Goal: Navigation & Orientation: Understand site structure

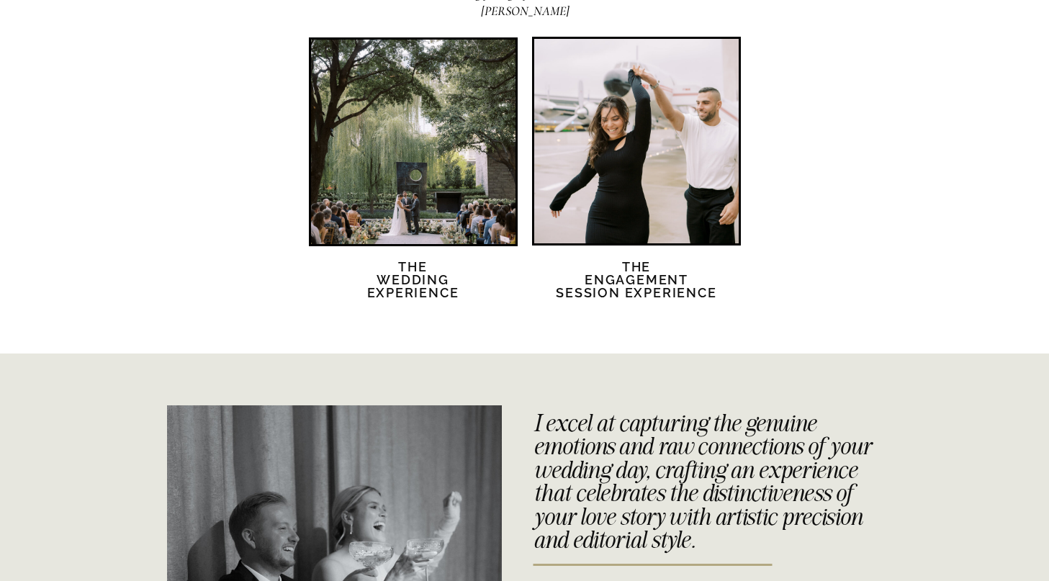
scroll to position [3103, 0]
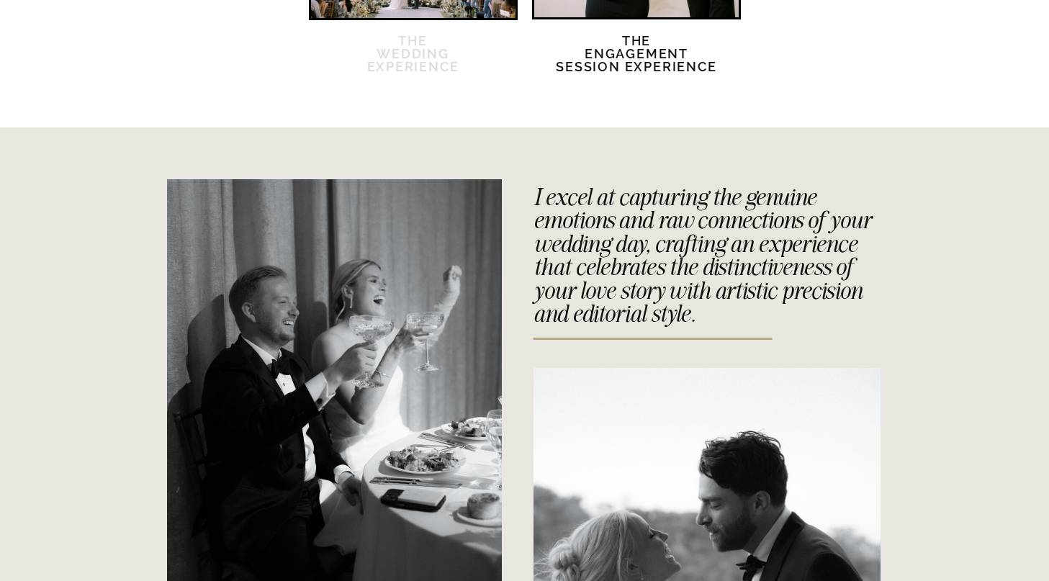
click at [422, 52] on h2 "The Wedding Experience" at bounding box center [413, 63] width 124 height 56
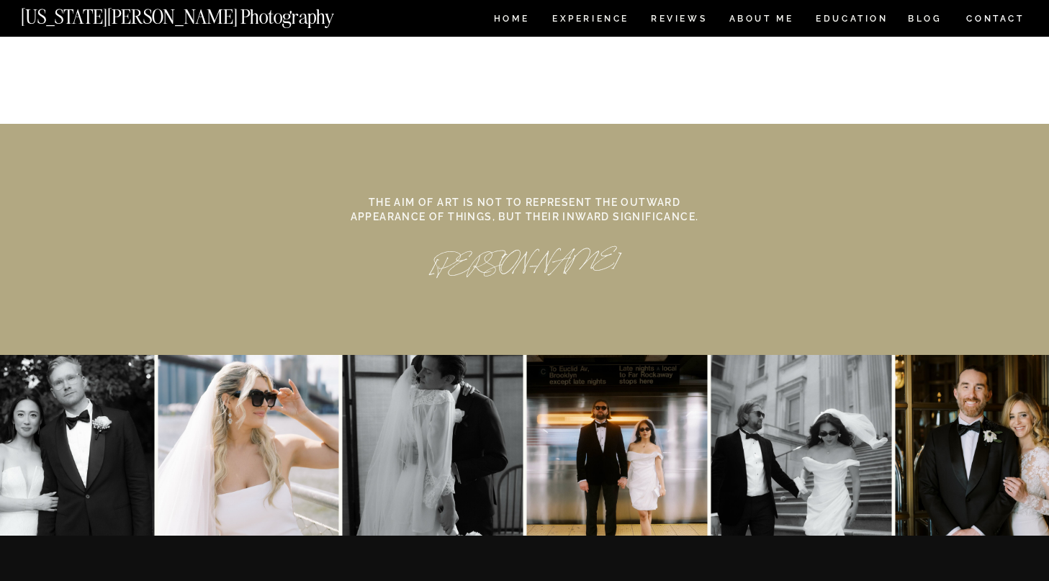
scroll to position [6312, 0]
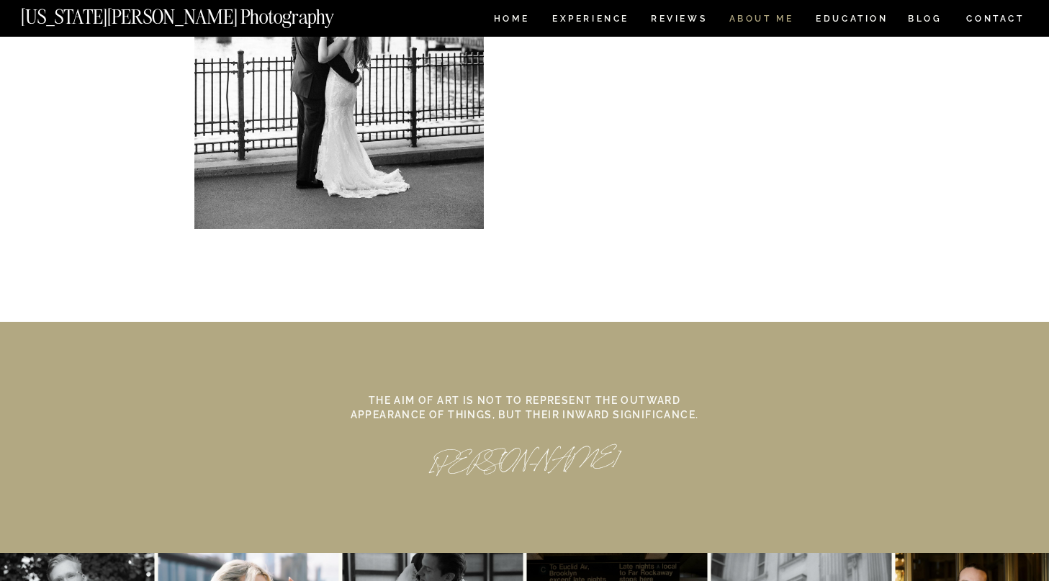
click at [754, 23] on nav "ABOUT ME" at bounding box center [762, 20] width 66 height 12
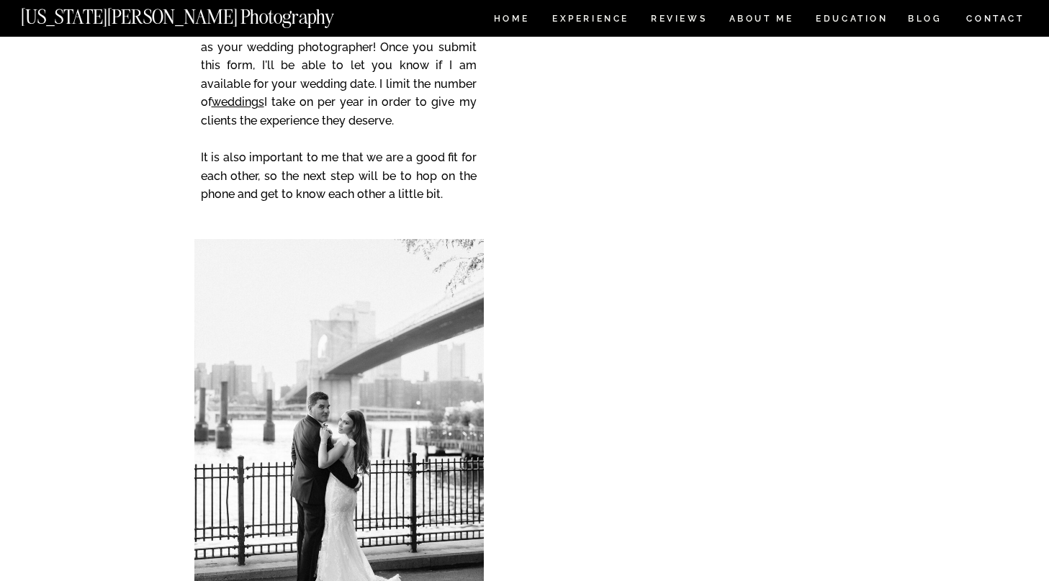
scroll to position [2690, 0]
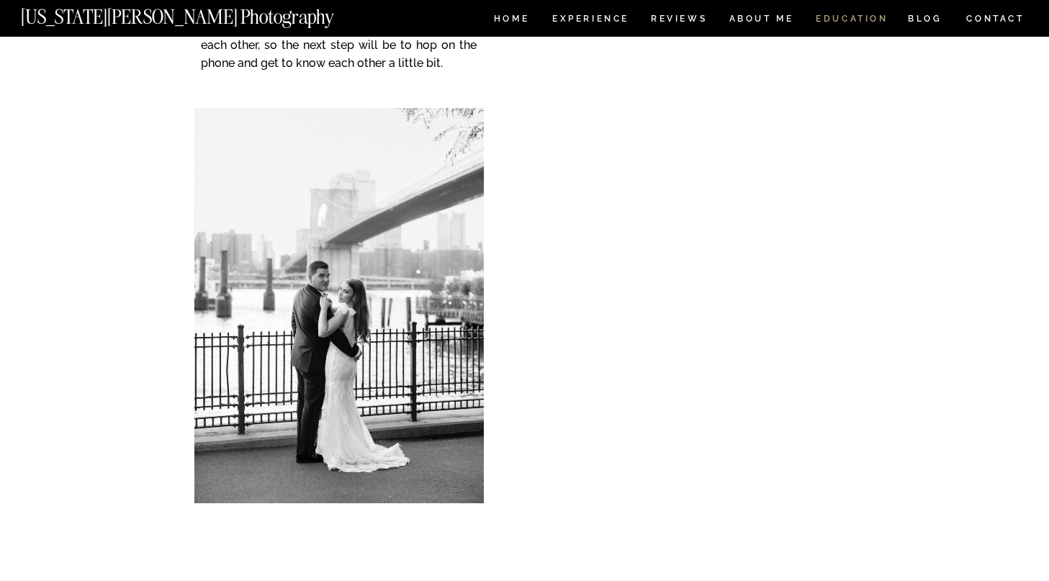
click at [862, 24] on nav "EDUCATION" at bounding box center [853, 20] width 76 height 12
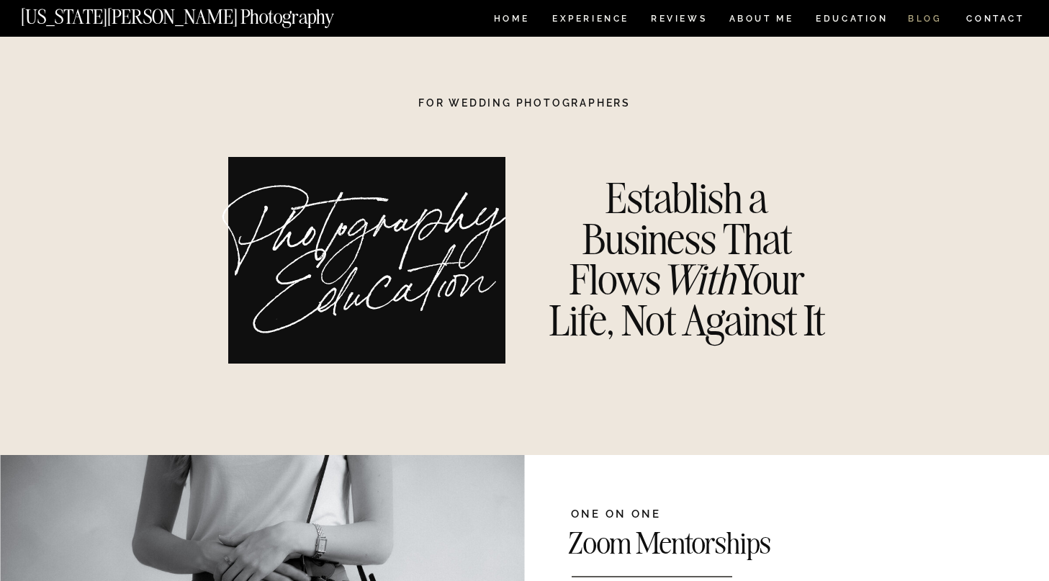
click at [920, 15] on nav "BLOG" at bounding box center [925, 20] width 35 height 12
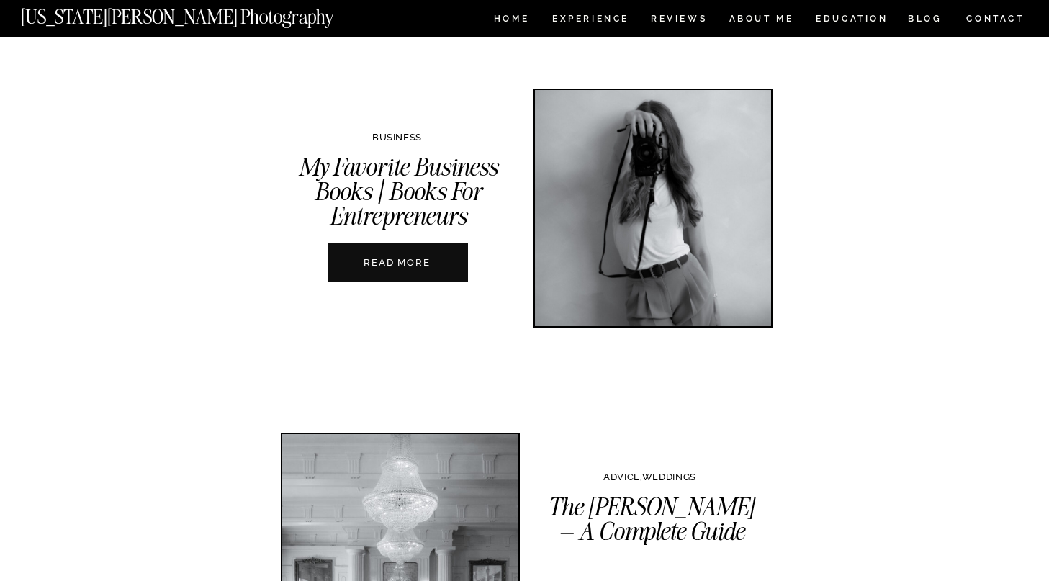
scroll to position [2836, 0]
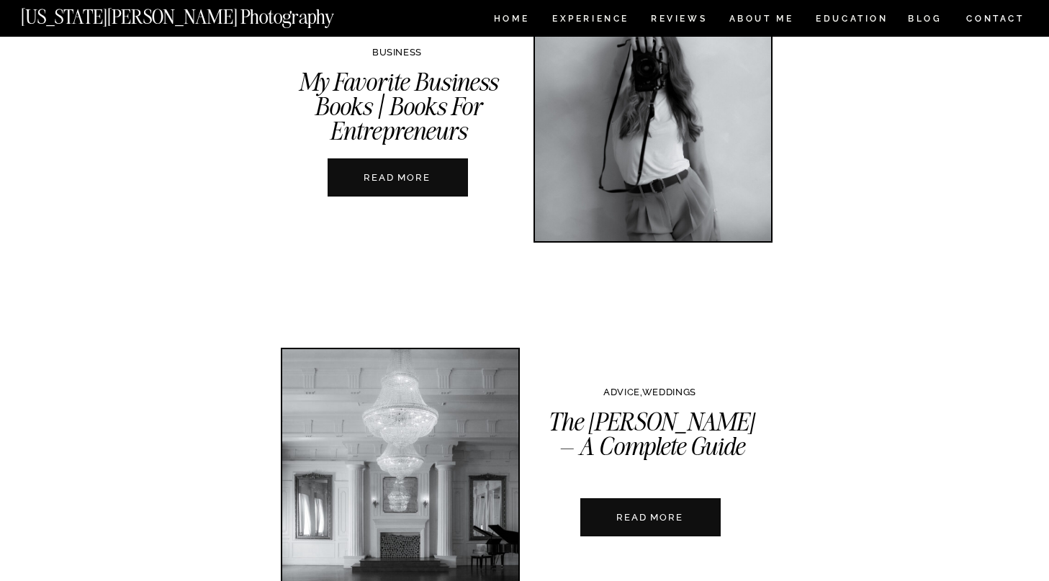
click at [972, 23] on nav "CONTACT" at bounding box center [996, 19] width 60 height 16
